Goal: Task Accomplishment & Management: Manage account settings

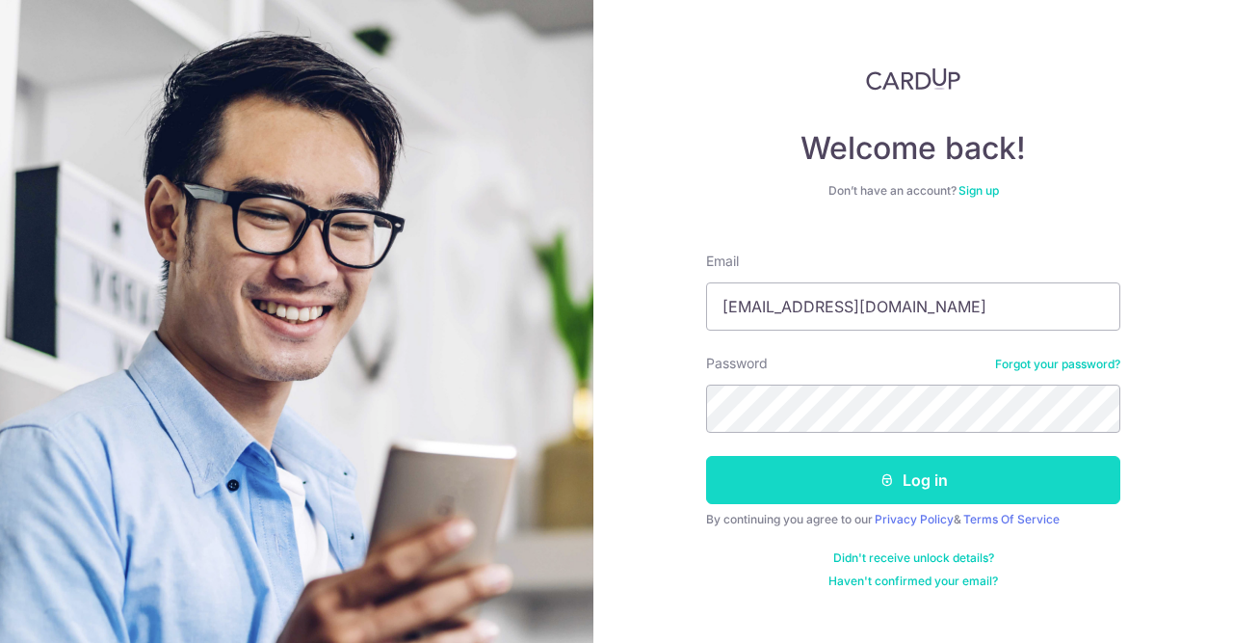
click at [913, 475] on button "Log in" at bounding box center [913, 480] width 414 height 48
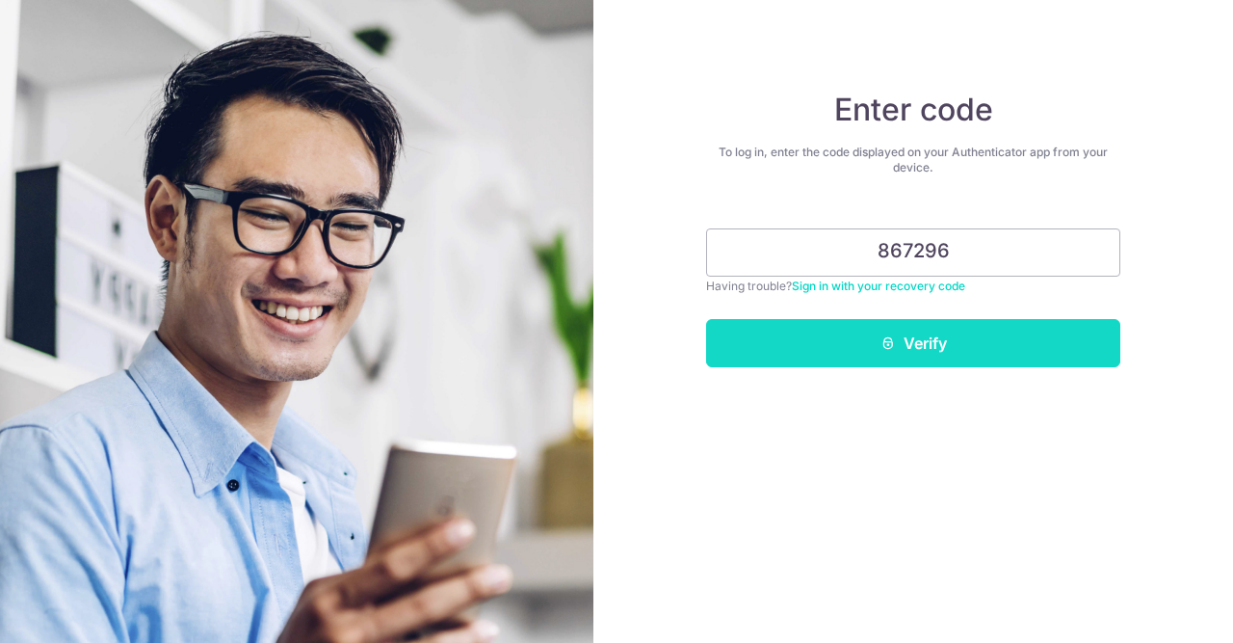
type input "867296"
click at [912, 336] on button "Verify" at bounding box center [913, 343] width 414 height 48
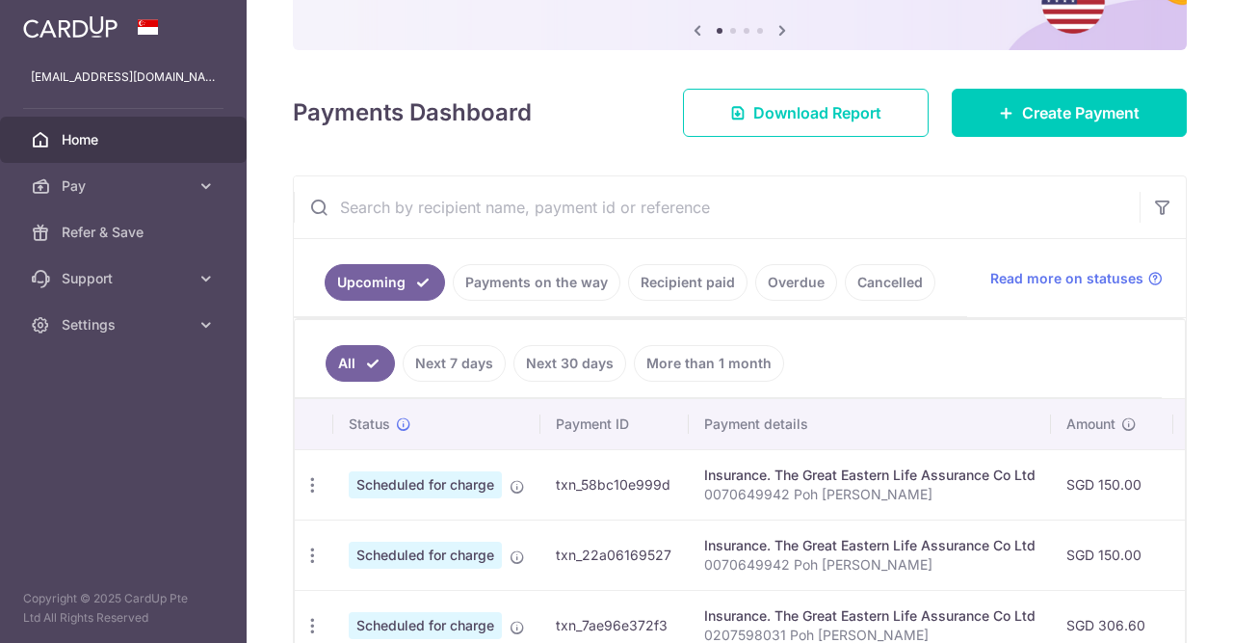
scroll to position [289, 0]
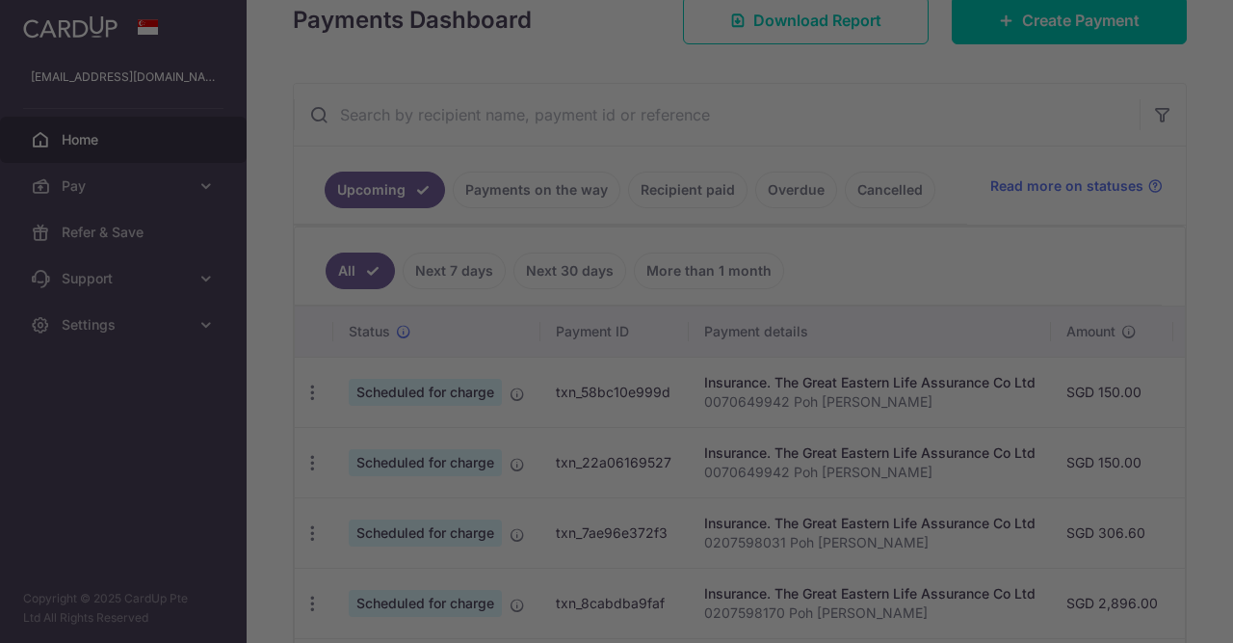
click at [302, 388] on div at bounding box center [623, 324] width 1246 height 649
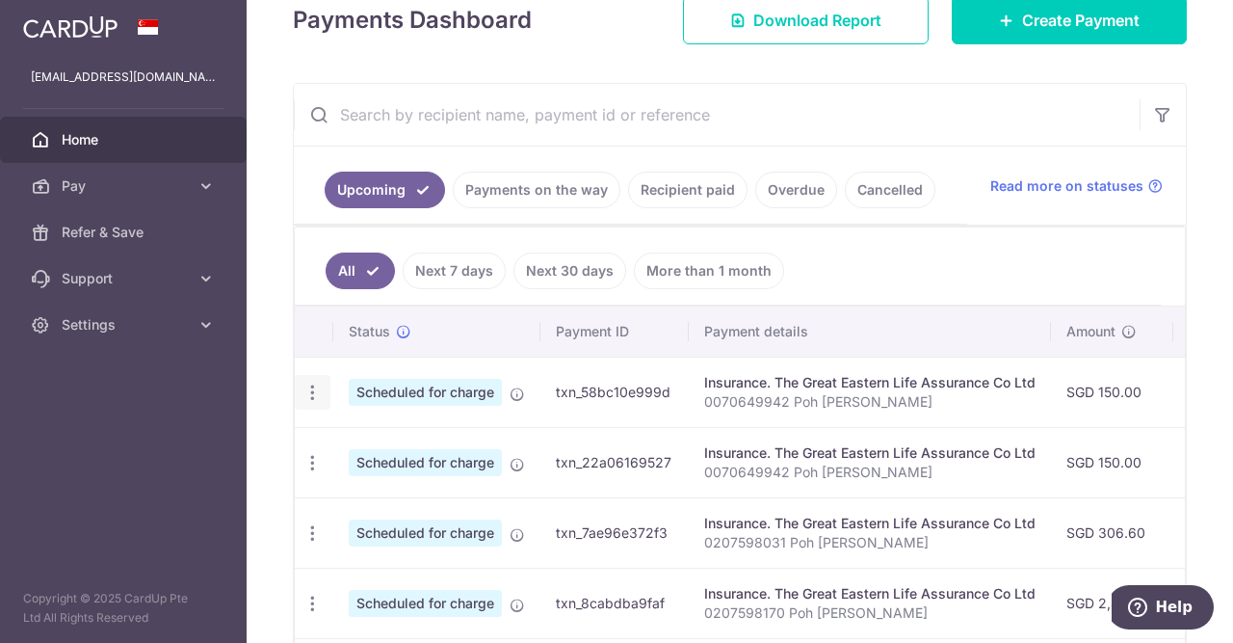
click at [316, 393] on icon "button" at bounding box center [313, 393] width 20 height 20
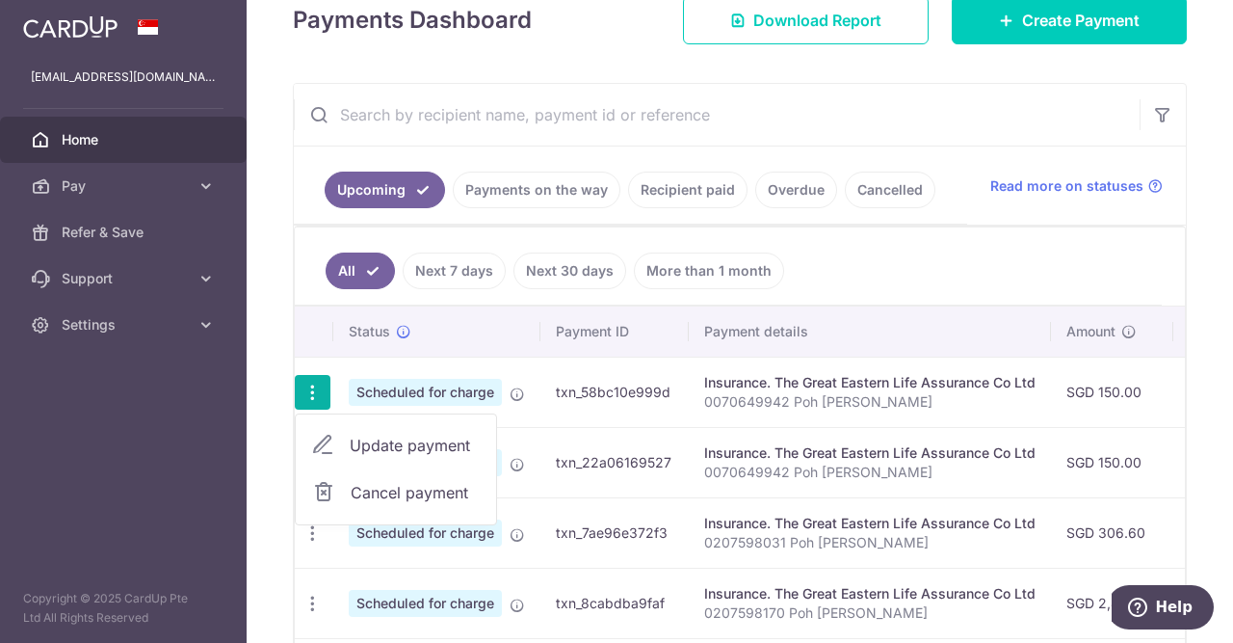
click at [410, 484] on span "Cancel payment" at bounding box center [415, 492] width 129 height 23
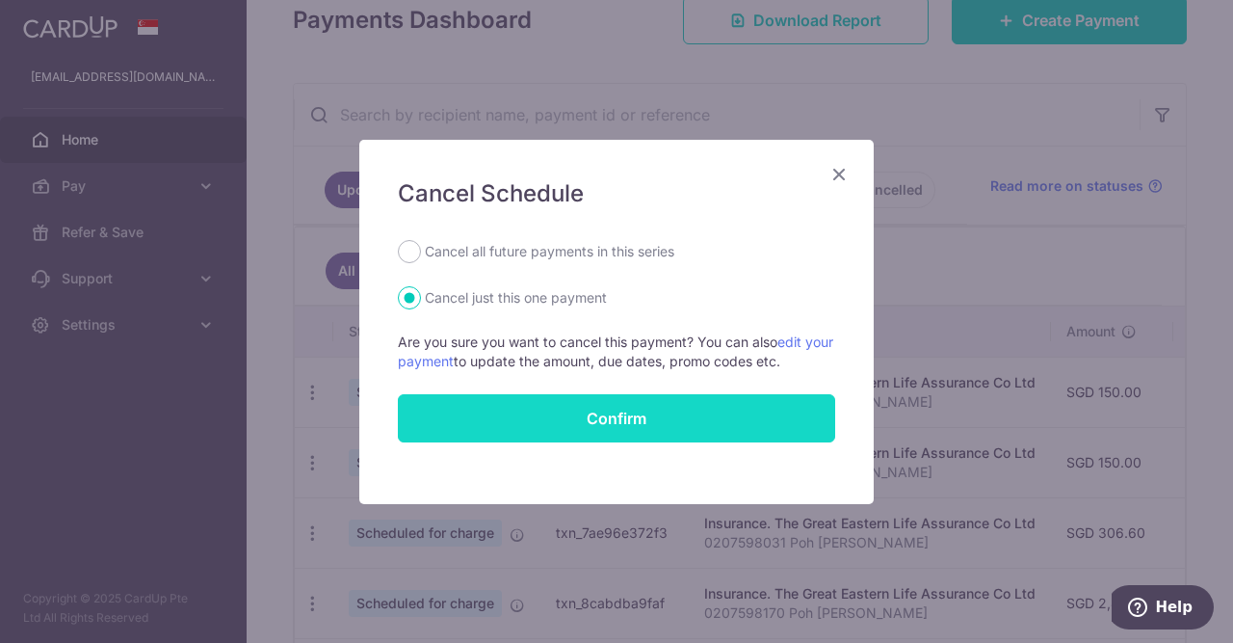
click at [561, 415] on button "Confirm" at bounding box center [616, 418] width 437 height 48
